Goal: Transaction & Acquisition: Book appointment/travel/reservation

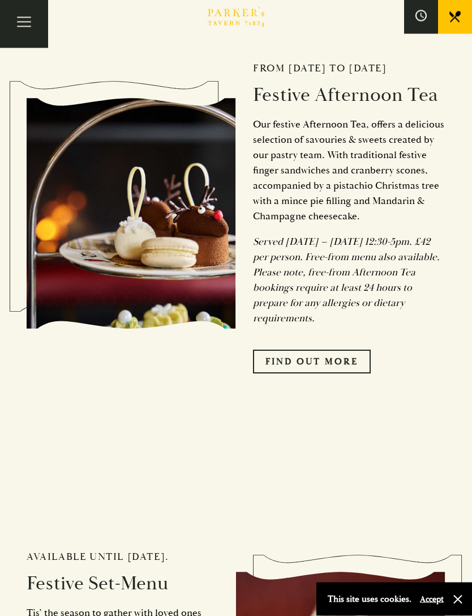
scroll to position [692, 0]
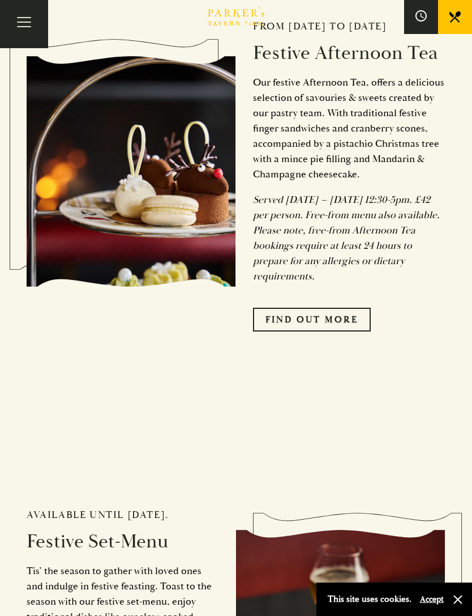
click at [355, 331] on link "FIND OUT MORE" at bounding box center [312, 320] width 118 height 24
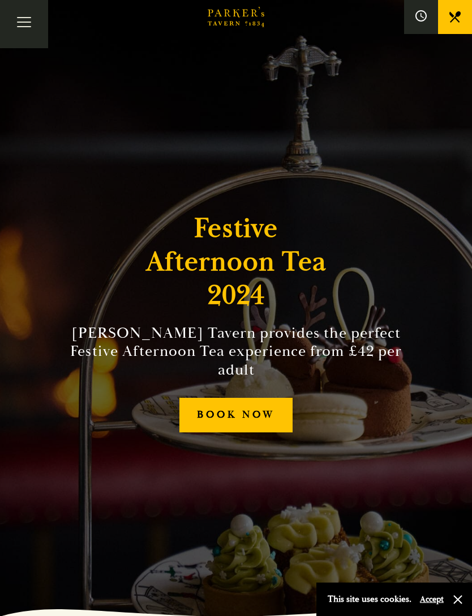
click at [242, 424] on link "BOOK NOW" at bounding box center [236, 415] width 113 height 35
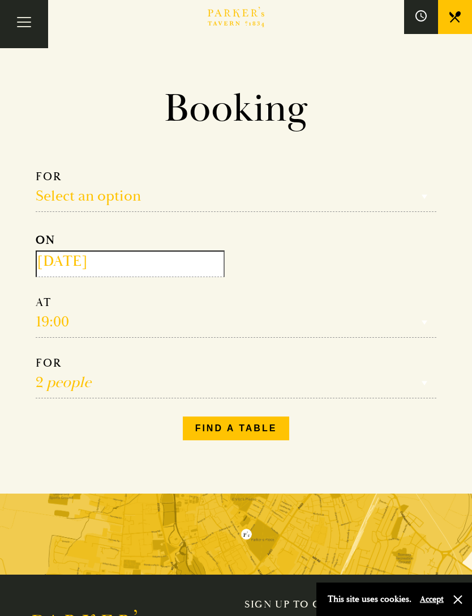
click at [131, 197] on select "Select an option Lunch Dinner Afternoon Tea" at bounding box center [236, 190] width 401 height 42
select select "161949"
click at [159, 270] on input "2025-09-20" at bounding box center [130, 263] width 189 height 27
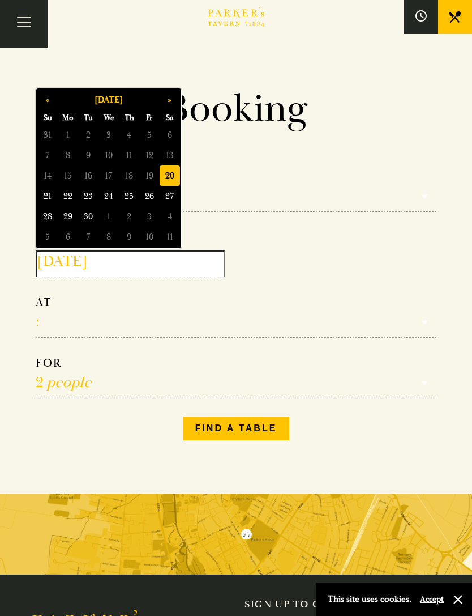
click at [172, 102] on button "»" at bounding box center [170, 100] width 20 height 20
click at [168, 107] on button "»" at bounding box center [170, 100] width 20 height 20
click at [171, 215] on span "29" at bounding box center [170, 216] width 20 height 20
type input "2025-11-29"
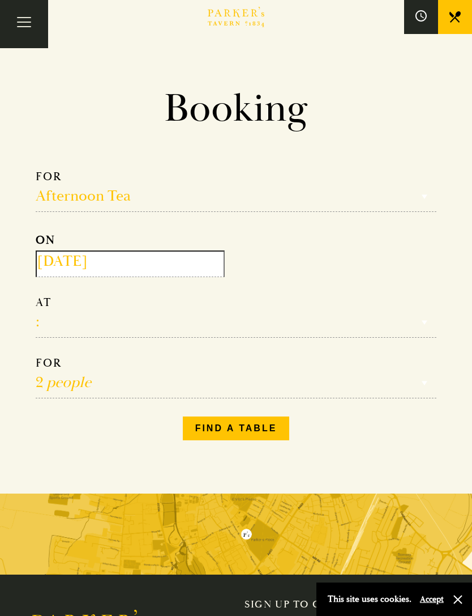
click at [110, 322] on select "12:30 13:00 13:30 14:00 14:30 15:00 15:30 16:00 16:30" at bounding box center [236, 316] width 401 height 42
select select "13:30"
click at [103, 384] on select "1 person 2 people 3 people 4 people 5 people 6 people 7 people 8 people 9 peopl…" at bounding box center [236, 377] width 401 height 42
select select "3"
click at [251, 434] on button "Find a table" at bounding box center [236, 428] width 107 height 24
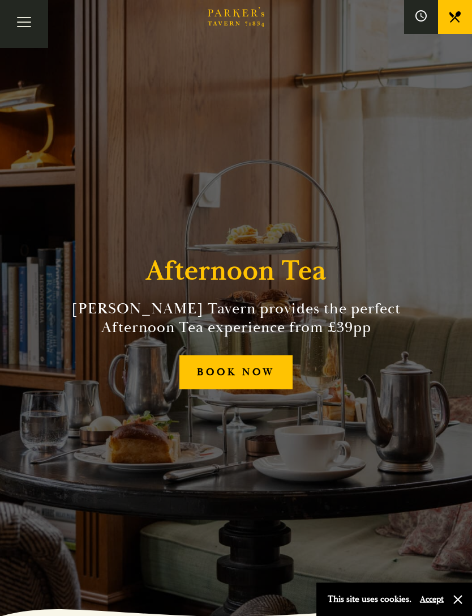
click at [262, 383] on link "BOOK NOW" at bounding box center [236, 372] width 113 height 35
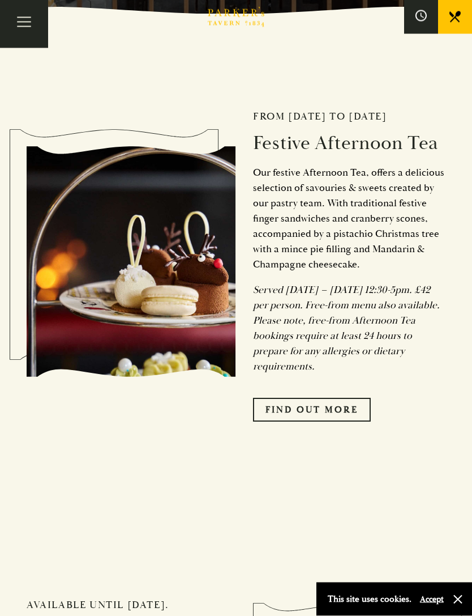
scroll to position [603, 0]
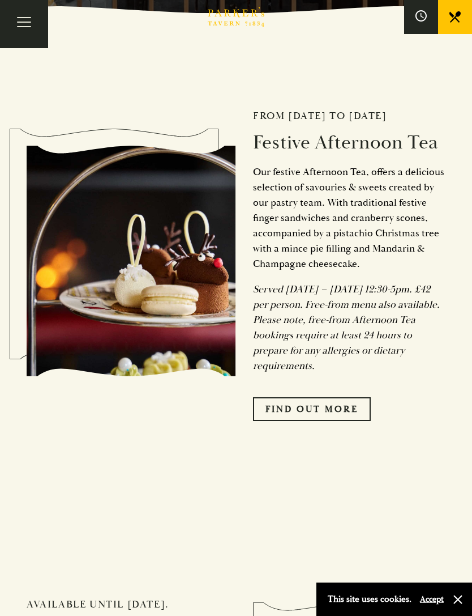
click at [340, 421] on link "FIND OUT MORE" at bounding box center [312, 409] width 118 height 24
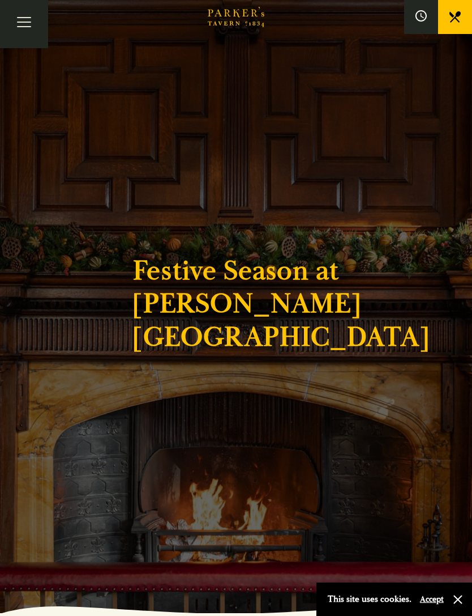
scroll to position [0, 0]
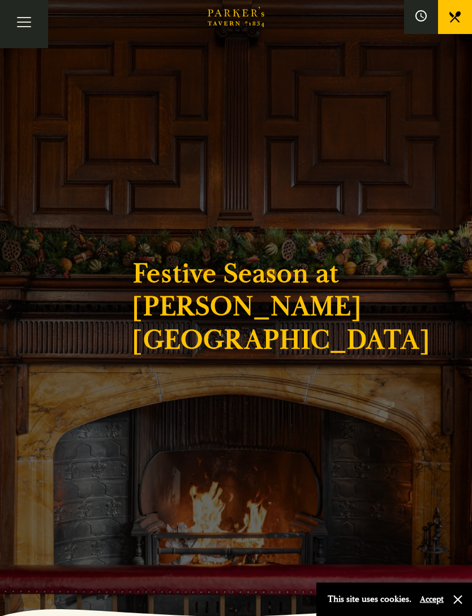
click at [20, 31] on button "Toggle navigation" at bounding box center [24, 24] width 48 height 48
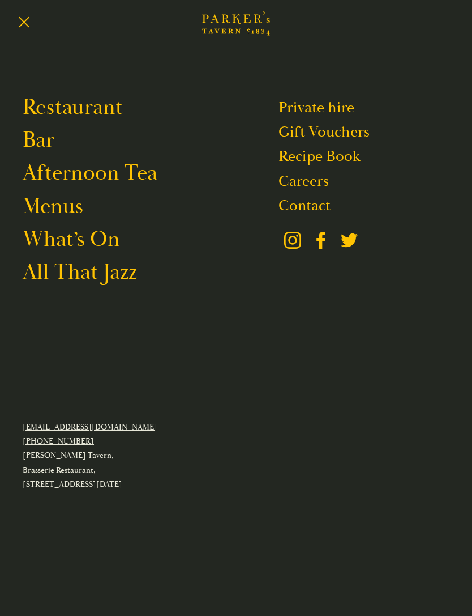
click at [58, 177] on link "Afternoon Tea" at bounding box center [90, 173] width 135 height 27
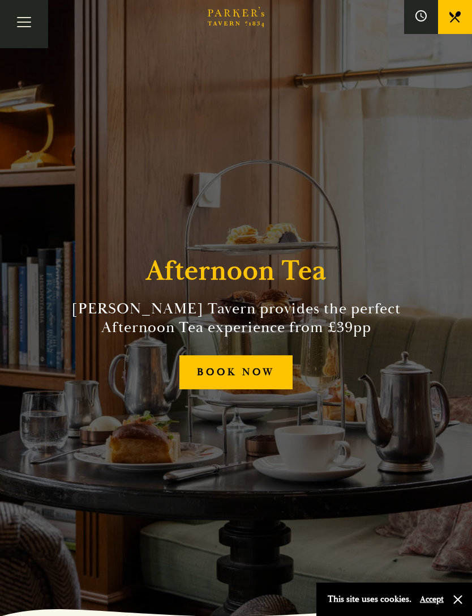
click at [267, 390] on link "BOOK NOW" at bounding box center [236, 372] width 113 height 35
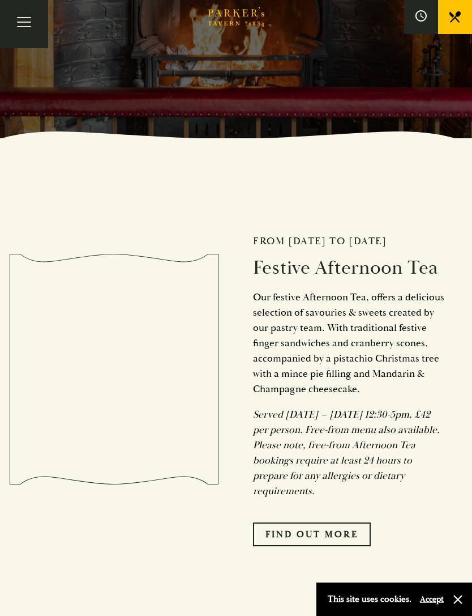
scroll to position [502, 0]
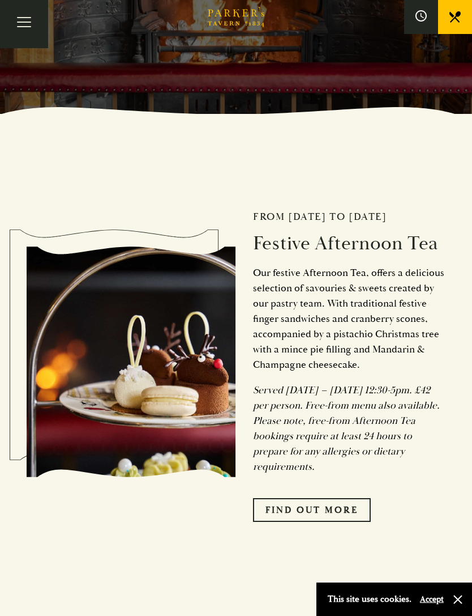
click at [353, 522] on link "FIND OUT MORE" at bounding box center [312, 510] width 118 height 24
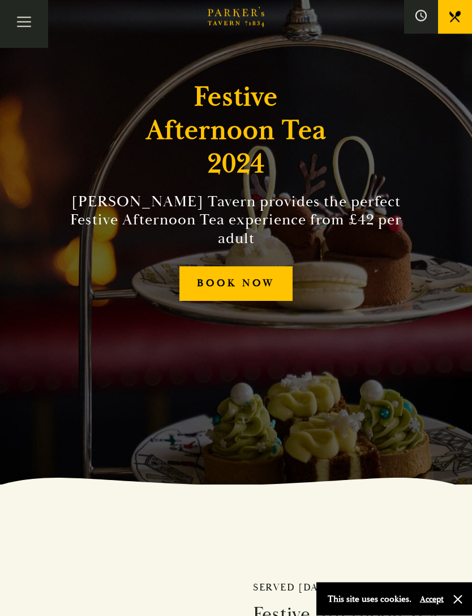
scroll to position [101, 0]
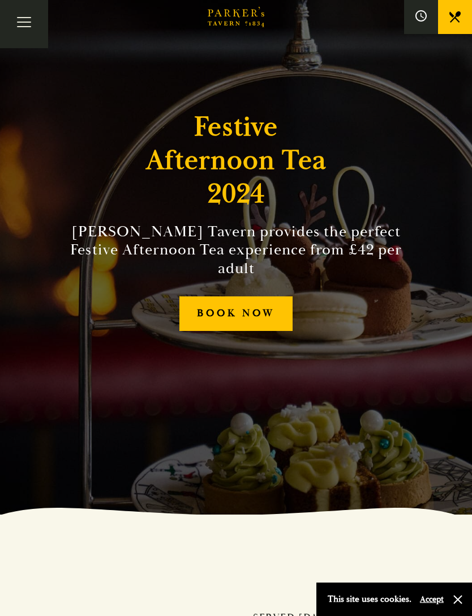
click at [436, 590] on div "This site uses cookies. Accept" at bounding box center [395, 598] width 156 height 33
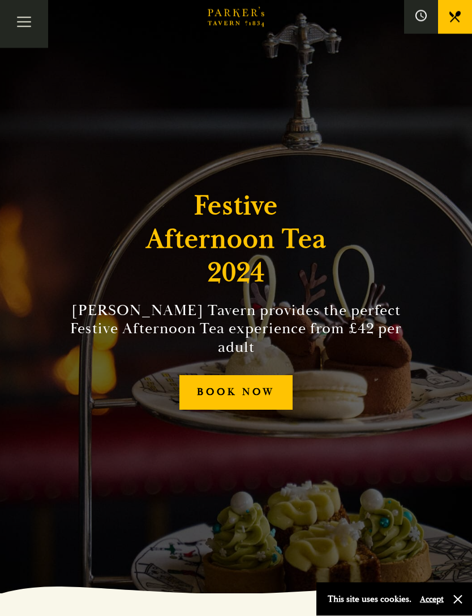
scroll to position [0, 0]
